Goal: Communication & Community: Answer question/provide support

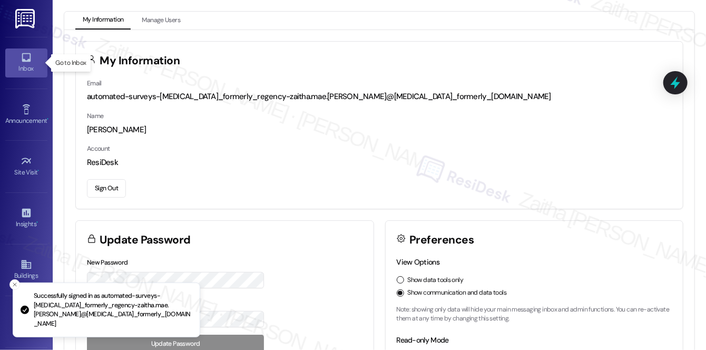
click at [23, 73] on div "Inbox" at bounding box center [26, 68] width 53 height 11
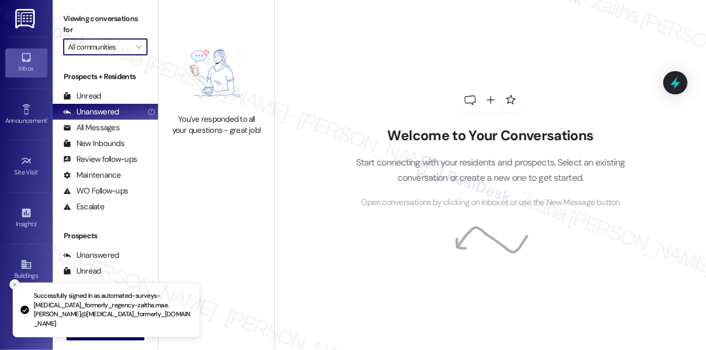
click at [111, 44] on input "All communities" at bounding box center [99, 46] width 63 height 17
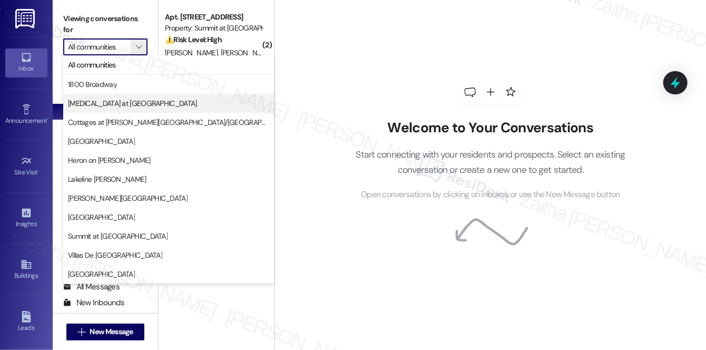
click at [106, 104] on span "[MEDICAL_DATA] at [GEOGRAPHIC_DATA]" at bounding box center [132, 103] width 129 height 11
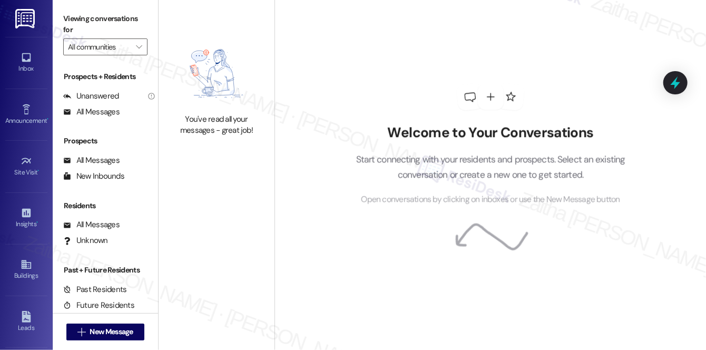
type input "[MEDICAL_DATA] at [GEOGRAPHIC_DATA]"
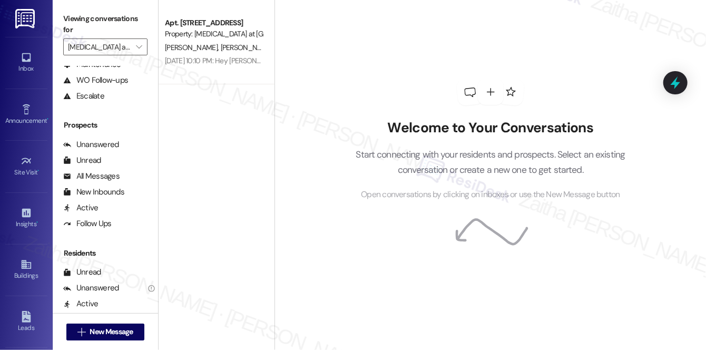
scroll to position [189, 0]
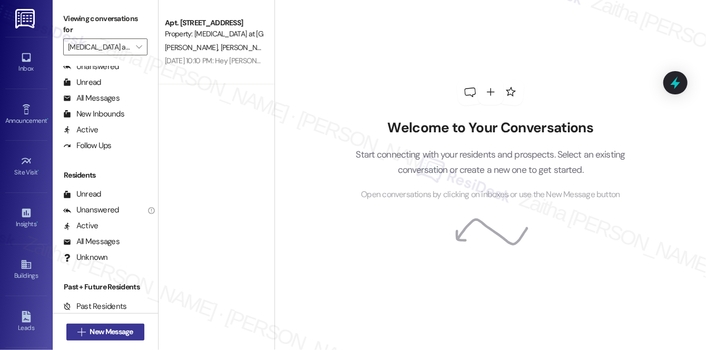
click at [106, 334] on span "New Message" at bounding box center [111, 331] width 43 height 11
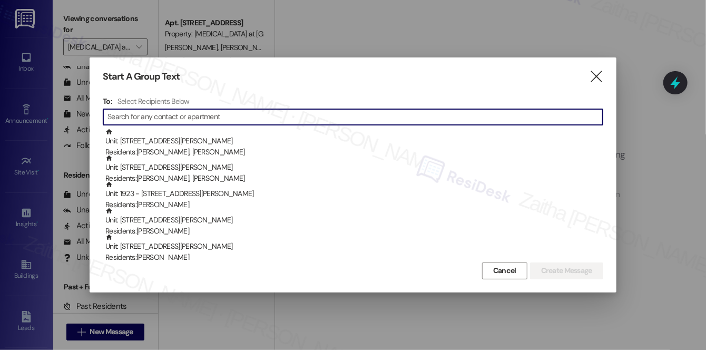
paste input "[PERSON_NAME]"
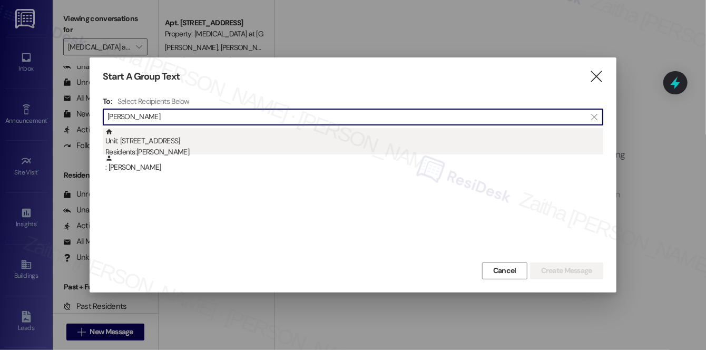
type input "[PERSON_NAME]"
click at [190, 145] on div "Unit: [STREET_ADDRESS] Residents: [PERSON_NAME]" at bounding box center [354, 143] width 498 height 30
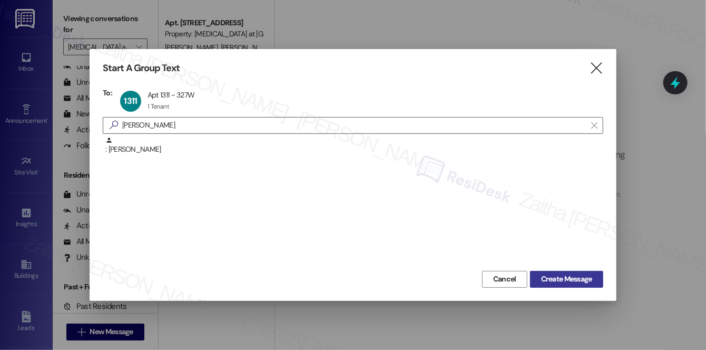
click at [545, 277] on span "Create Message" at bounding box center [566, 278] width 51 height 11
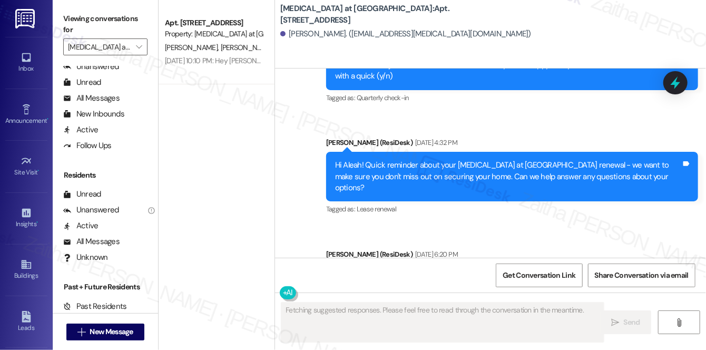
scroll to position [282, 0]
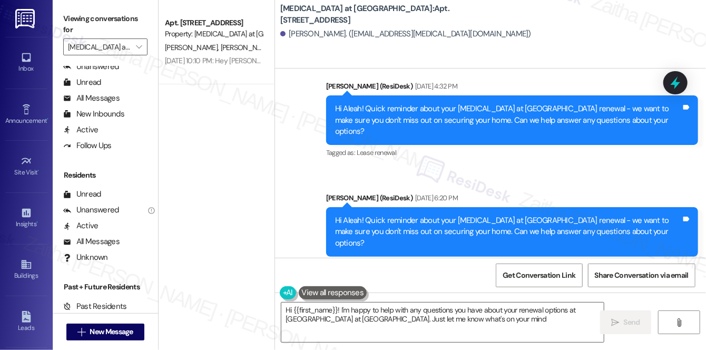
type textarea "Hi {{first_name}}! I'm happy to help with any questions you have about your ren…"
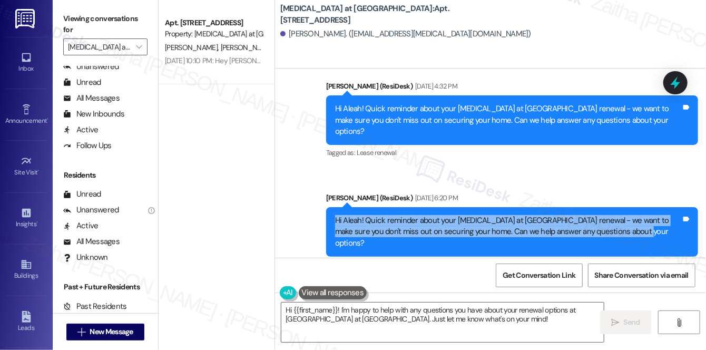
drag, startPoint x: 333, startPoint y: 207, endPoint x: 636, endPoint y: 221, distance: 303.2
click at [636, 221] on div "Hi Aleah! Quick reminder about your [MEDICAL_DATA] at [GEOGRAPHIC_DATA] renewal…" at bounding box center [508, 232] width 348 height 34
copy div "Hi Aleah! Quick reminder about your [MEDICAL_DATA] at [GEOGRAPHIC_DATA] renewal…"
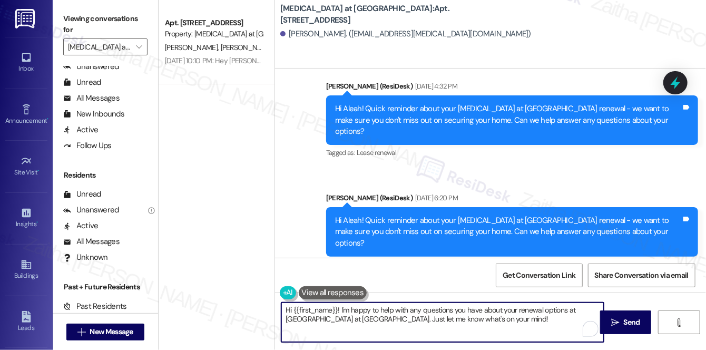
drag, startPoint x: 283, startPoint y: 313, endPoint x: 461, endPoint y: 323, distance: 178.4
click at [461, 323] on textarea "Hi {{first_name}}! I'm happy to help with any questions you have about your ren…" at bounding box center [442, 322] width 322 height 40
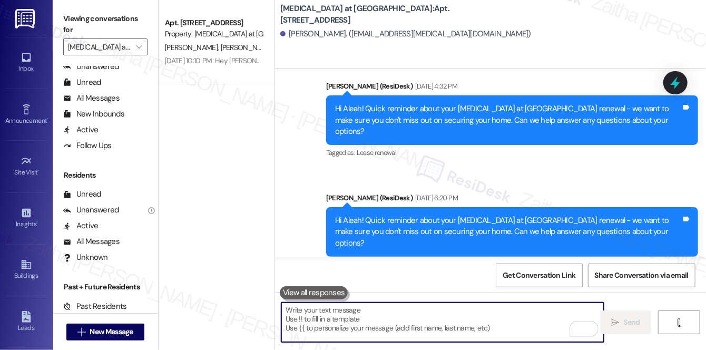
paste textarea "Hi Aleah! Quick reminder about your [MEDICAL_DATA] at [GEOGRAPHIC_DATA] renewal…"
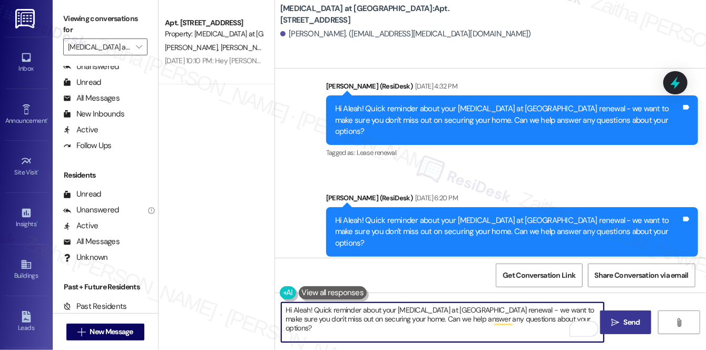
type textarea "Hi Aleah! Quick reminder about your [MEDICAL_DATA] at [GEOGRAPHIC_DATA] renewal…"
click at [622, 317] on span "Send" at bounding box center [632, 322] width 21 height 11
